Goal: Task Accomplishment & Management: Use online tool/utility

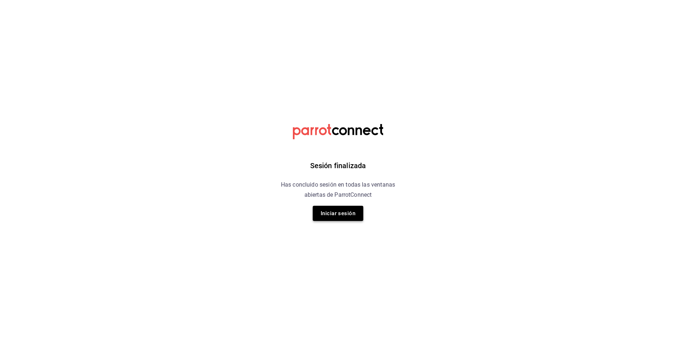
click at [337, 216] on button "Iniciar sesión" at bounding box center [338, 213] width 51 height 15
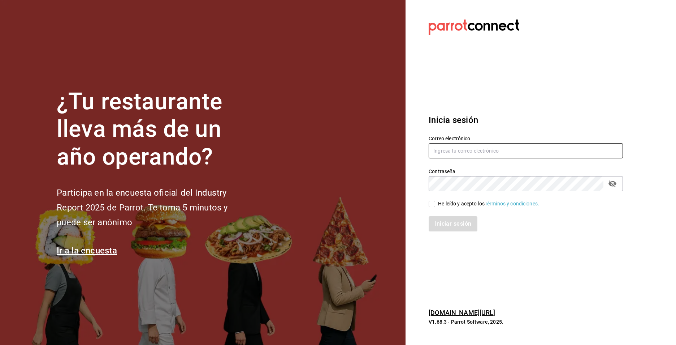
type input "[EMAIL_ADDRESS][DOMAIN_NAME]"
click at [433, 204] on input "He leído y acepto los Términos y condiciones." at bounding box center [432, 204] width 7 height 7
checkbox input "true"
click at [457, 227] on button "Iniciar sesión" at bounding box center [453, 223] width 49 height 15
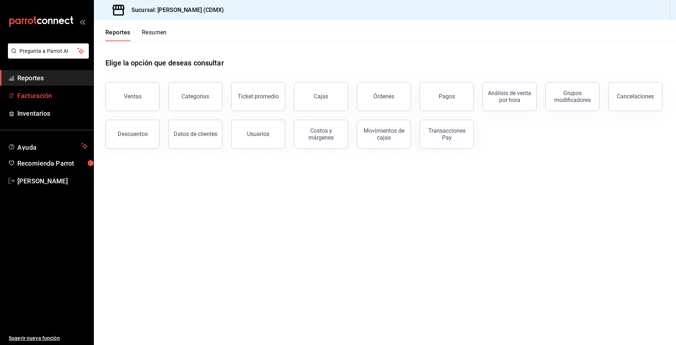
click at [38, 99] on span "Facturación" at bounding box center [52, 96] width 70 height 10
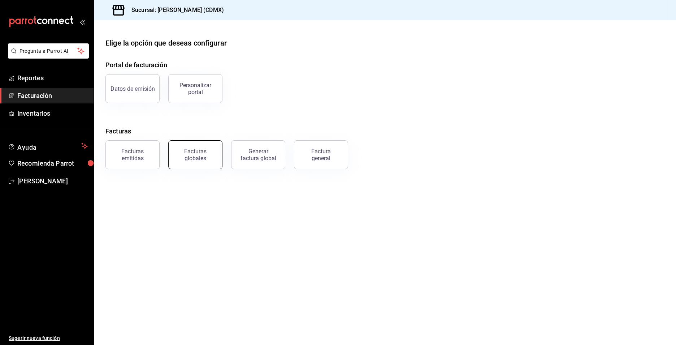
click at [207, 153] on div "Facturas globales" at bounding box center [195, 155] width 45 height 14
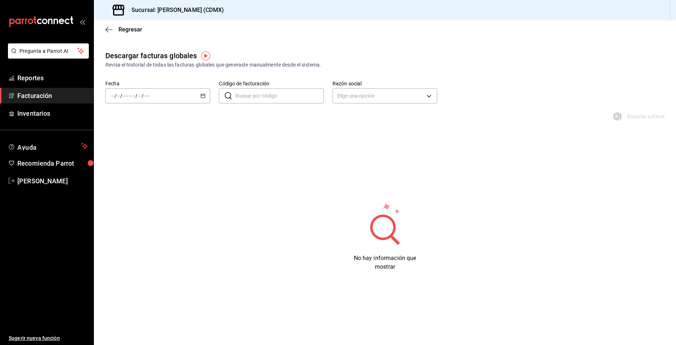
click at [203, 94] on \(Stroke\) "button" at bounding box center [203, 96] width 4 height 4
click at [132, 114] on span "Hoy" at bounding box center [140, 118] width 56 height 8
click at [202, 96] on icon "button" at bounding box center [203, 95] width 5 height 5
click at [143, 166] on span "Mes actual" at bounding box center [140, 167] width 56 height 8
click at [203, 97] on icon "button" at bounding box center [203, 95] width 5 height 5
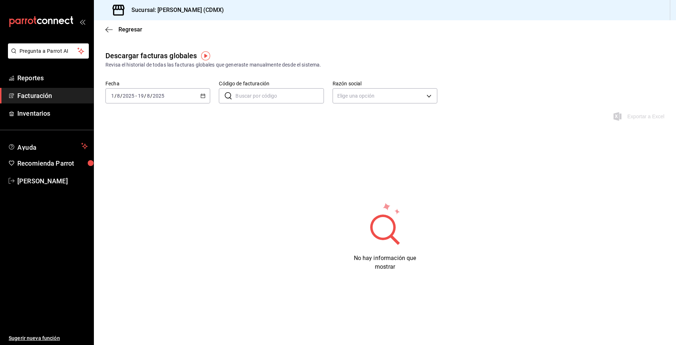
click at [203, 95] on icon "button" at bounding box center [203, 95] width 5 height 5
click at [39, 95] on span "Facturación" at bounding box center [52, 96] width 70 height 10
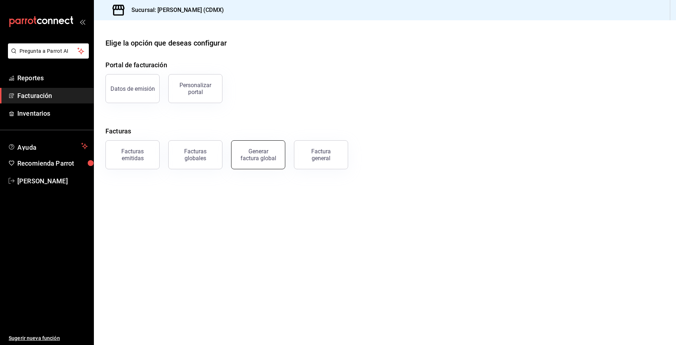
click at [258, 163] on button "Generar factura global" at bounding box center [258, 154] width 54 height 29
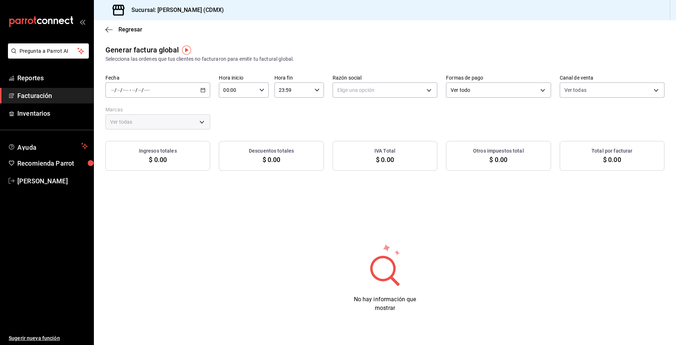
type input "PARROT,UBER_EATS,RAPPI,DIDI_FOOD,ONLINE"
click at [205, 90] on \(Stroke\) "button" at bounding box center [203, 90] width 4 height 4
click at [152, 108] on span "Rango de fechas" at bounding box center [140, 112] width 56 height 8
click at [252, 116] on icon "button" at bounding box center [253, 116] width 3 height 4
click at [203, 137] on button "1" at bounding box center [201, 140] width 13 height 13
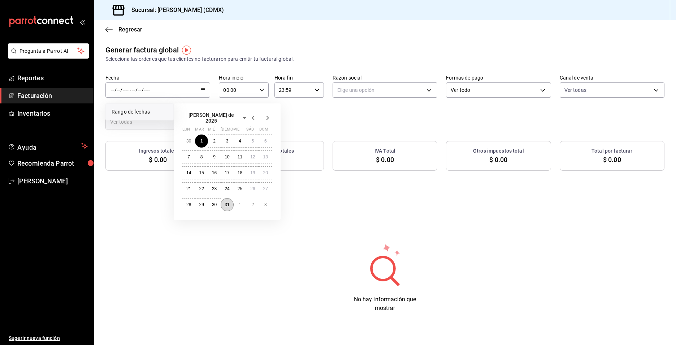
click at [228, 202] on abbr "31" at bounding box center [227, 204] width 5 height 5
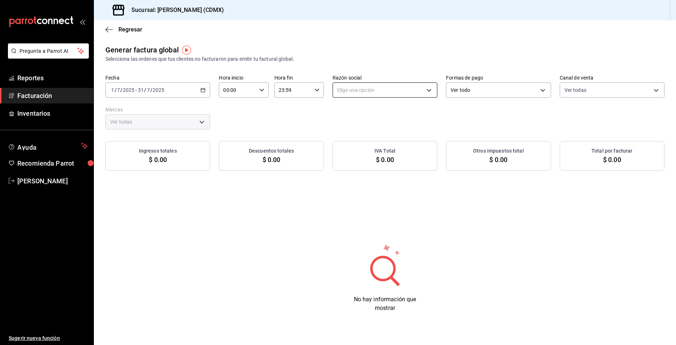
click at [369, 86] on body "Pregunta a Parrot AI Reportes Facturación Inventarios Ayuda Recomienda Parrot V…" at bounding box center [338, 172] width 676 height 345
click at [367, 127] on li "RICARDO GOMEZ SANTAMARIA" at bounding box center [385, 126] width 104 height 13
type input "ededc3c5-27da-492e-abcc-f76be013ee59"
type input "1c53ed8d-4db9-4a5d-844f-ab8087e2ed38,eba27aa3-b262-4bf0-9211-978c8cb8e0c3,a8498…"
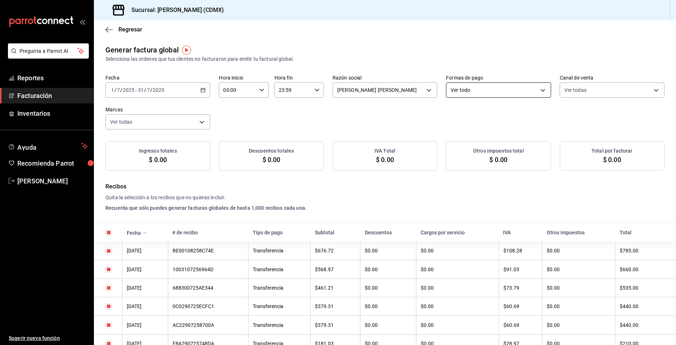
checkbox input "true"
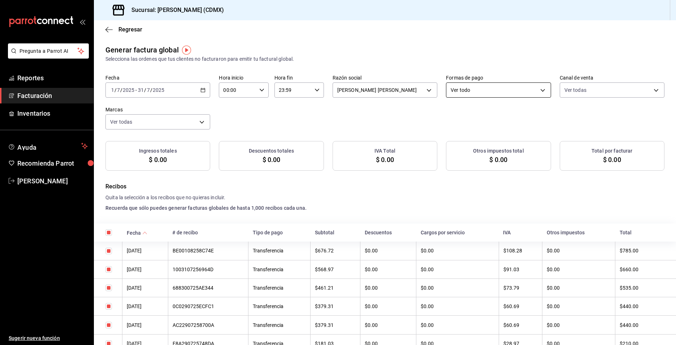
checkbox input "true"
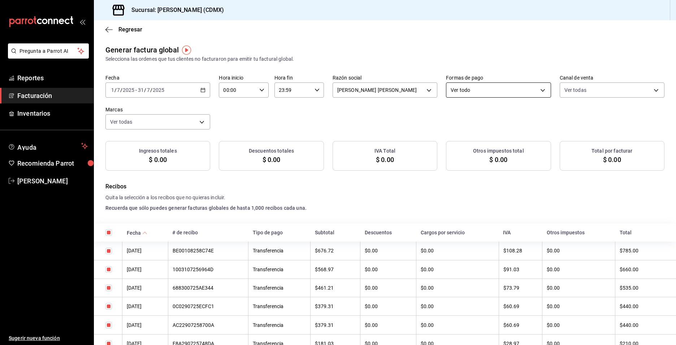
checkbox input "true"
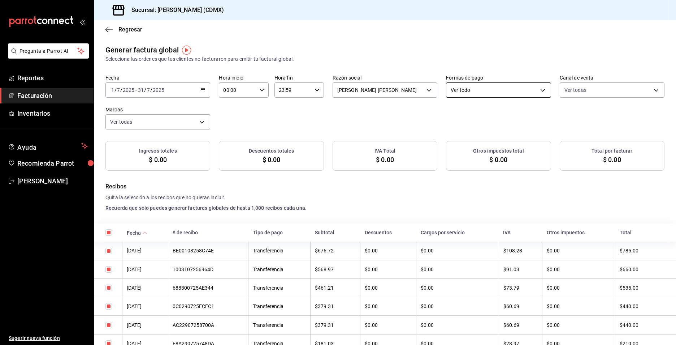
checkbox input "true"
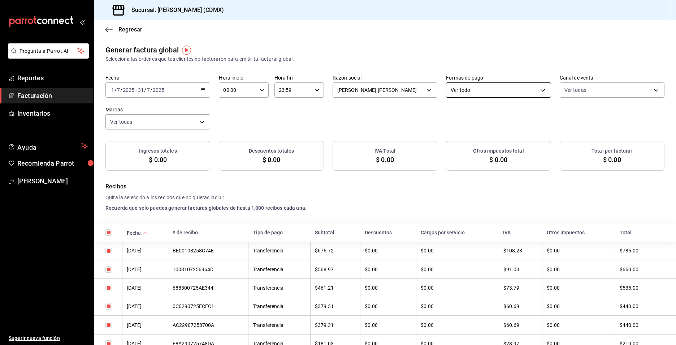
checkbox input "true"
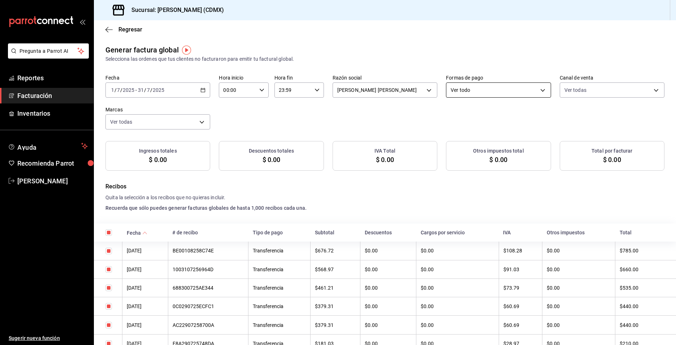
checkbox input "true"
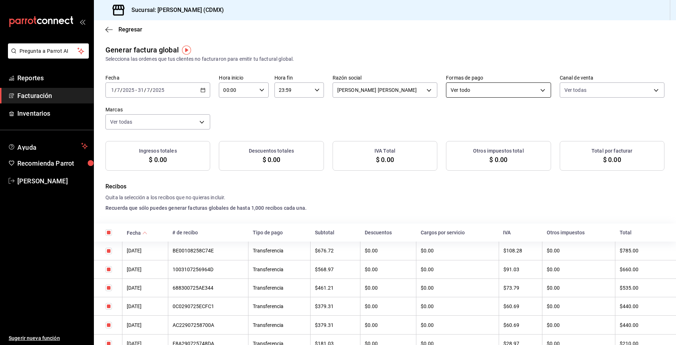
checkbox input "true"
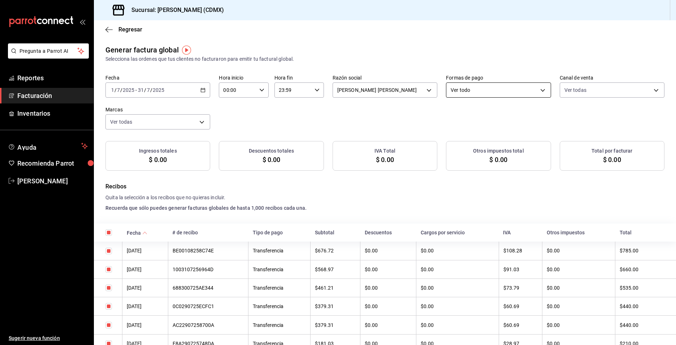
checkbox input "true"
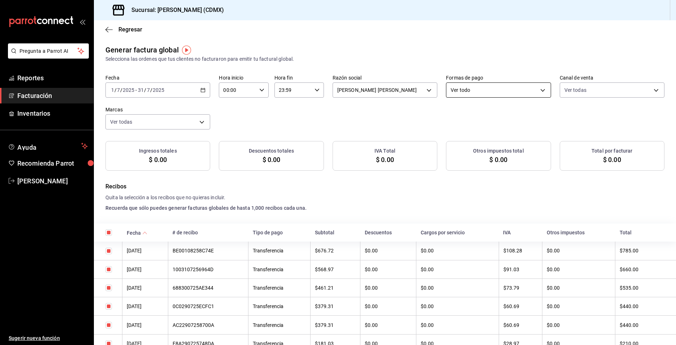
checkbox input "true"
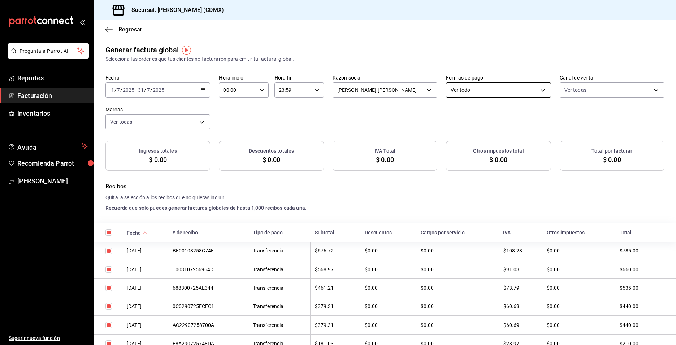
checkbox input "true"
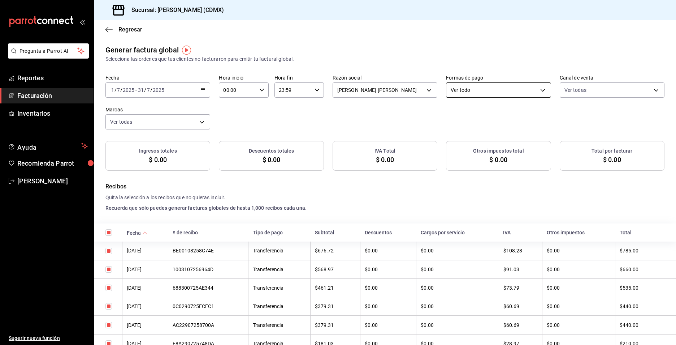
checkbox input "true"
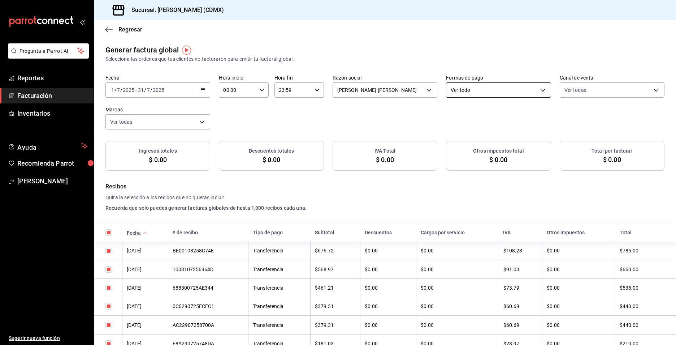
checkbox input "true"
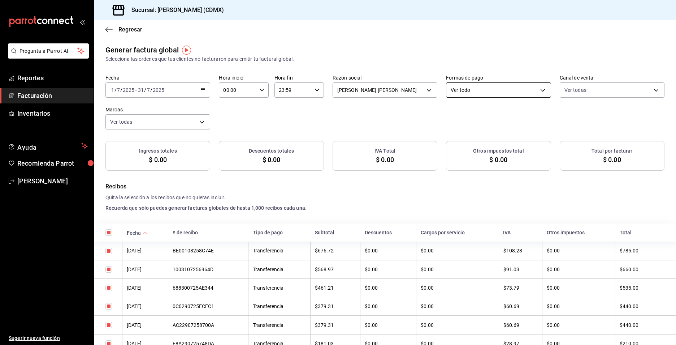
checkbox input "true"
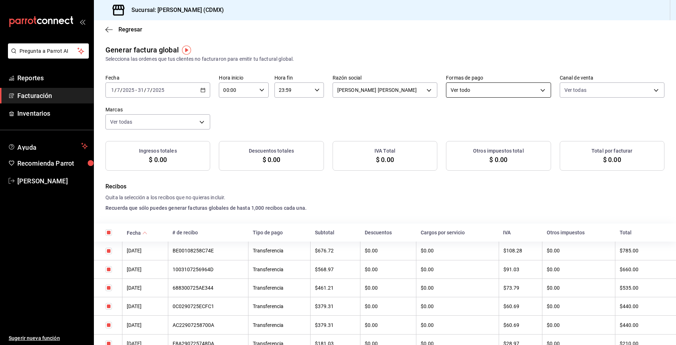
checkbox input "true"
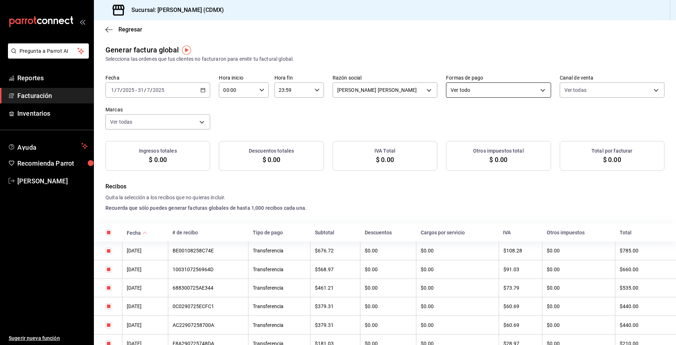
checkbox input "true"
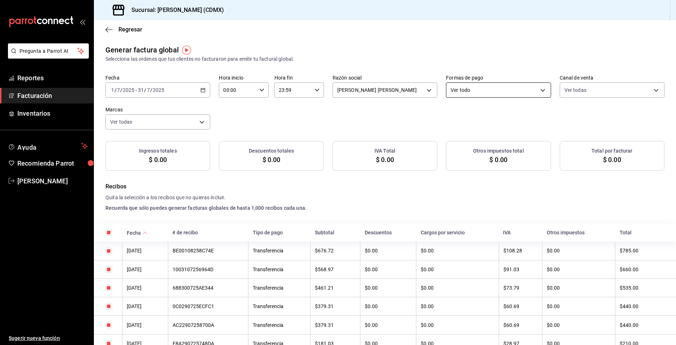
checkbox input "true"
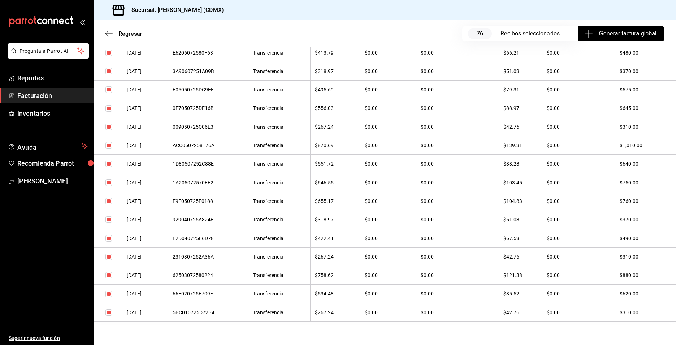
scroll to position [1354, 0]
click at [617, 36] on span "Generar factura global" at bounding box center [621, 33] width 70 height 9
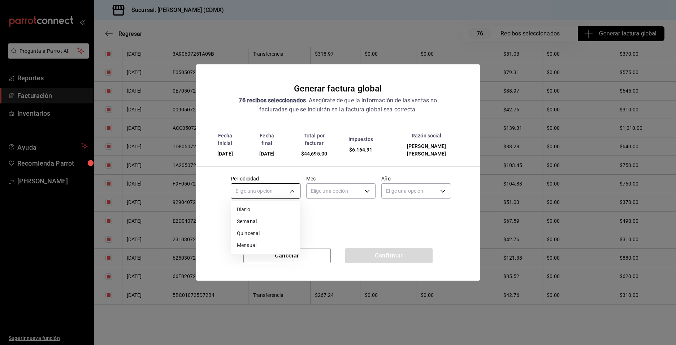
click at [267, 189] on body "Pregunta a Parrot AI Reportes Facturación Inventarios Ayuda Recomienda Parrot V…" at bounding box center [338, 172] width 676 height 345
click at [258, 248] on li "Mensual" at bounding box center [265, 245] width 69 height 12
type input "MONTHLY"
click at [330, 190] on body "Pregunta a Parrot AI Reportes Facturación Inventarios Ayuda Recomienda Parrot V…" at bounding box center [338, 172] width 676 height 345
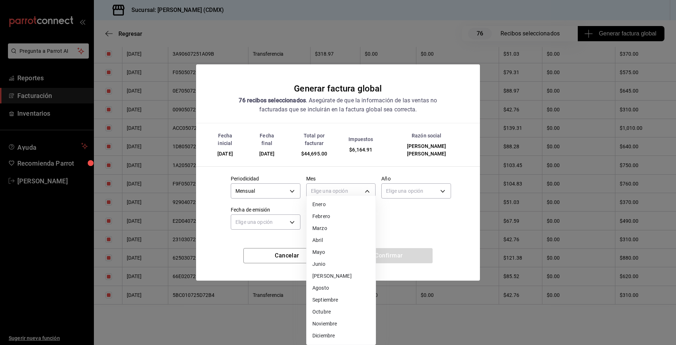
click at [331, 278] on li "Julio" at bounding box center [341, 276] width 69 height 12
type input "7"
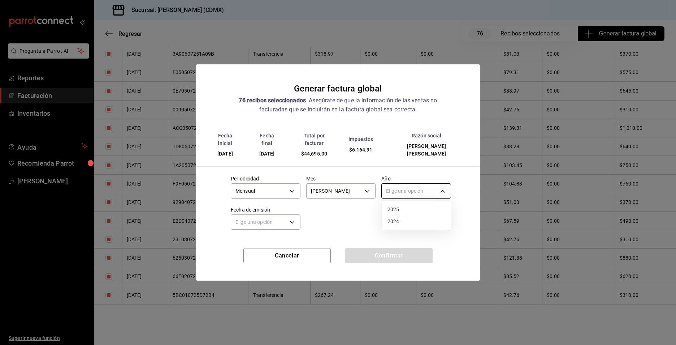
click at [414, 188] on body "Pregunta a Parrot AI Reportes Facturación Inventarios Ayuda Recomienda Parrot V…" at bounding box center [338, 172] width 676 height 345
click at [403, 211] on li "2025" at bounding box center [416, 209] width 69 height 12
type input "2025"
click at [258, 220] on body "Pregunta a Parrot AI Reportes Facturación Inventarios Ayuda Recomienda Parrot V…" at bounding box center [338, 172] width 676 height 345
click at [252, 241] on li "Hoy" at bounding box center [265, 241] width 69 height 12
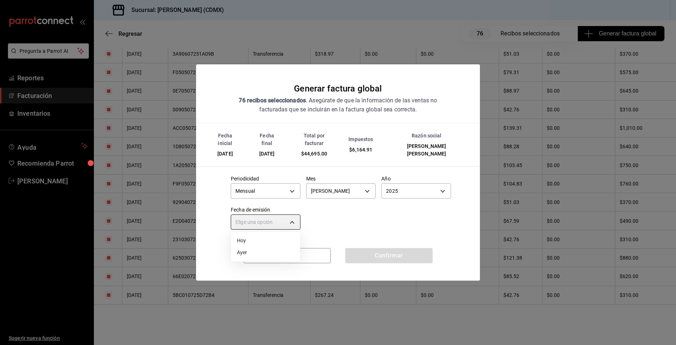
type input "TODAY"
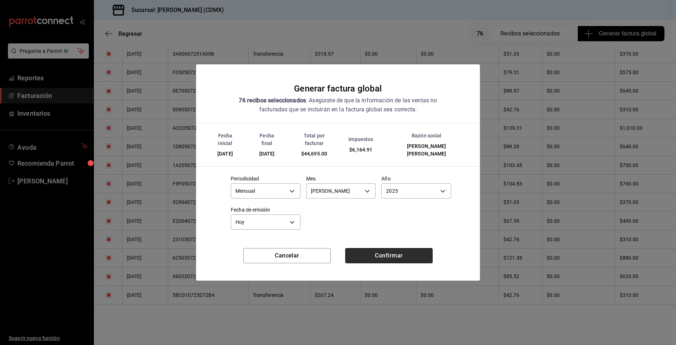
click at [402, 254] on button "Confirmar" at bounding box center [388, 255] width 87 height 15
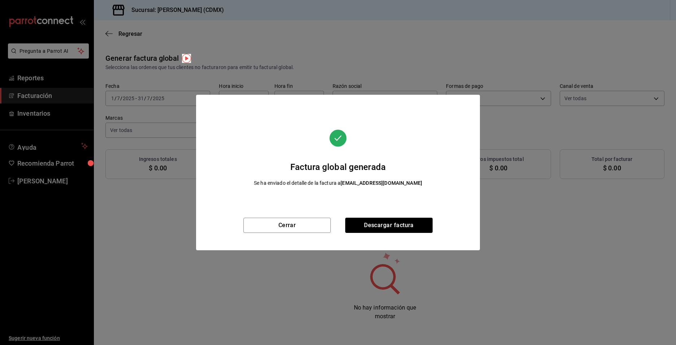
scroll to position [0, 0]
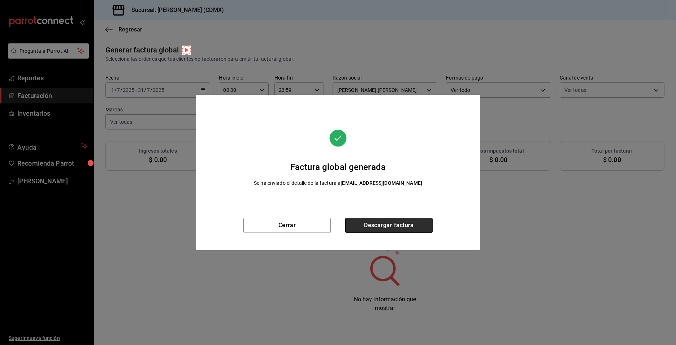
click at [381, 229] on button "Descargar factura" at bounding box center [388, 225] width 87 height 15
click at [288, 230] on button "Cerrar" at bounding box center [287, 225] width 87 height 15
